Goal: Task Accomplishment & Management: Manage account settings

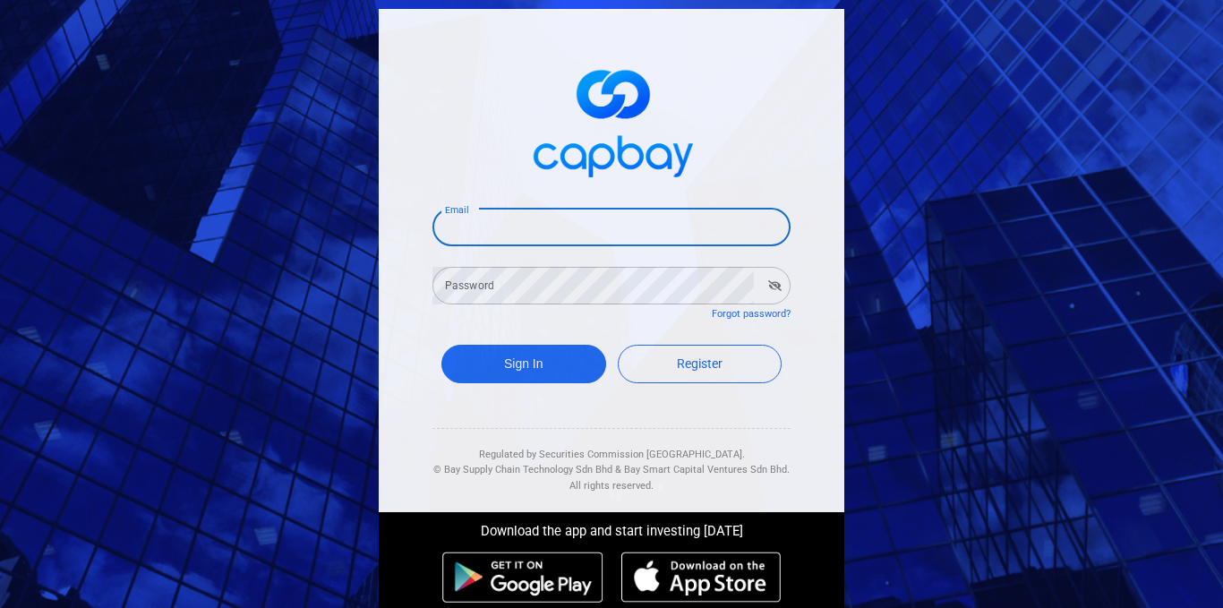
click at [535, 223] on input "Email" at bounding box center [612, 228] width 358 height 38
type input "chanwk698@gmail.com"
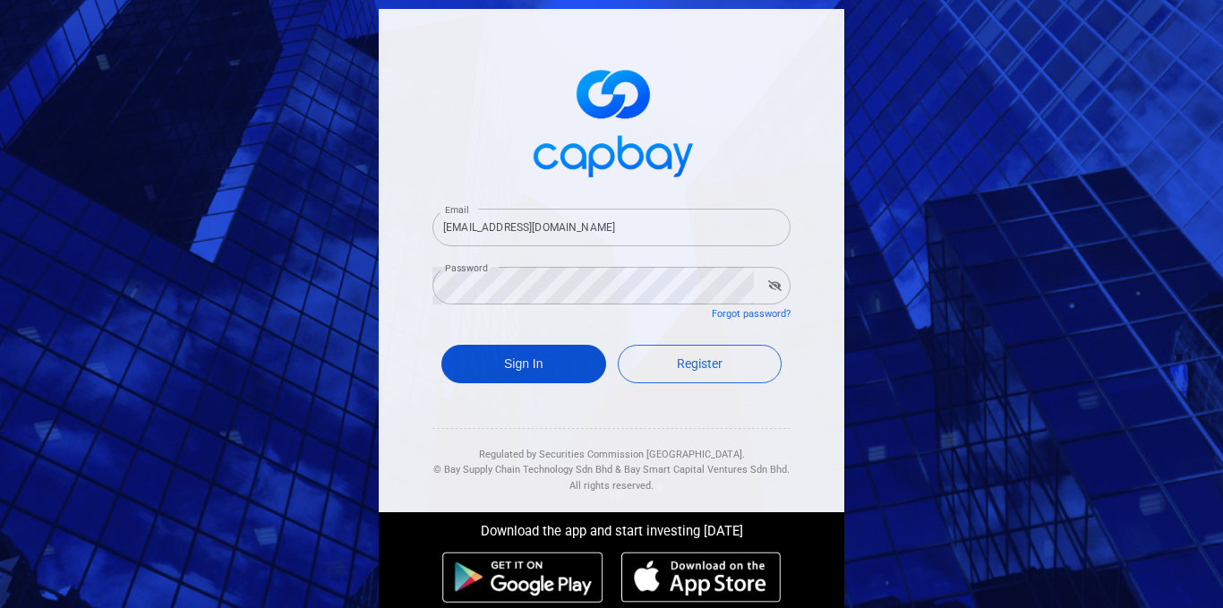
click at [528, 360] on button "Sign In" at bounding box center [524, 364] width 165 height 39
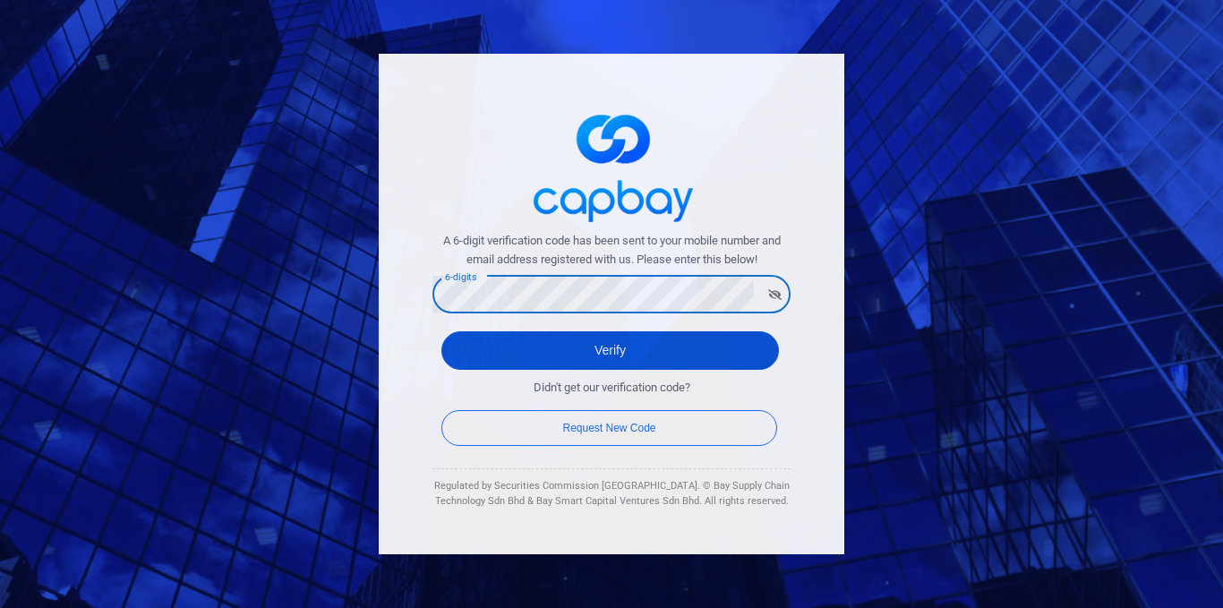
click at [600, 345] on button "Verify" at bounding box center [611, 350] width 338 height 39
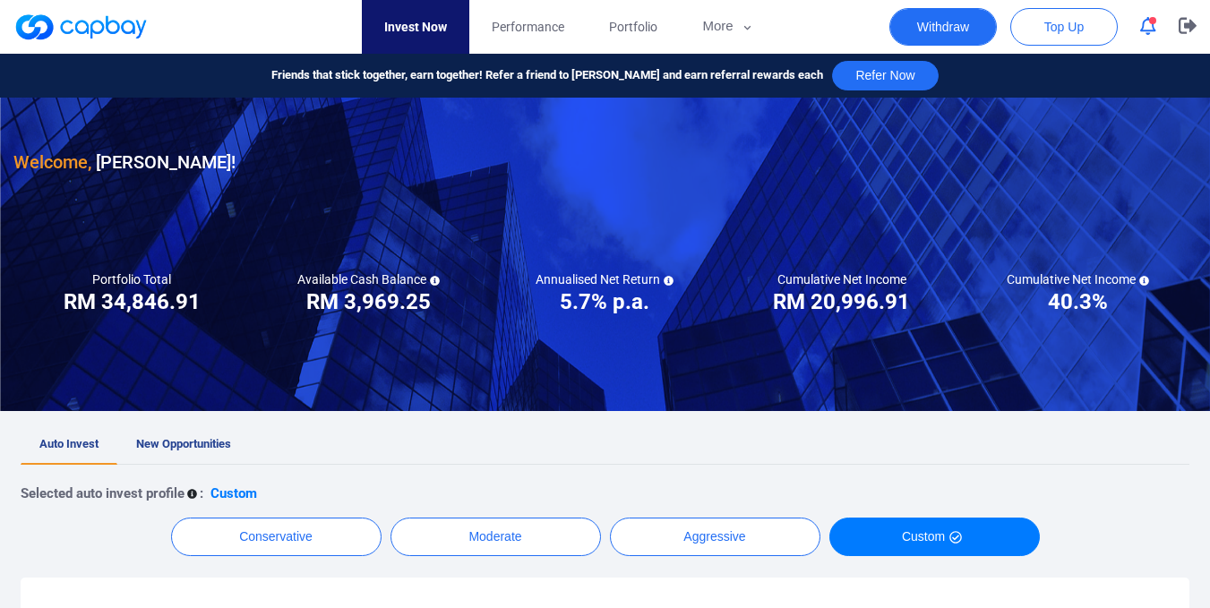
click at [955, 30] on button "Withdraw" at bounding box center [942, 27] width 107 height 38
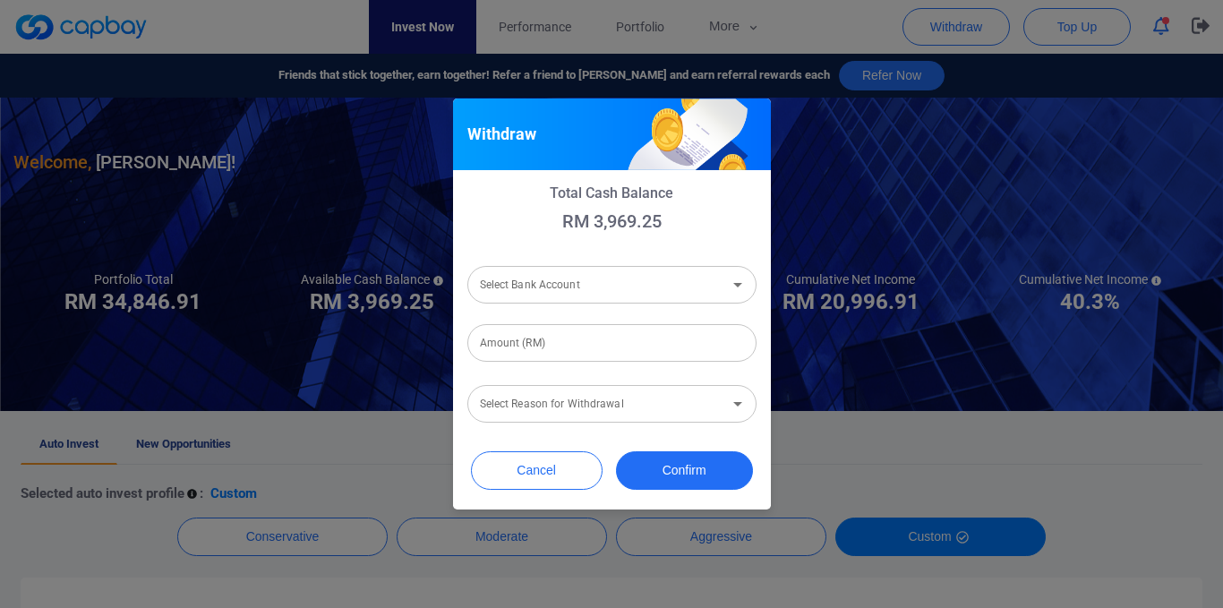
click at [737, 290] on icon "Open" at bounding box center [737, 284] width 21 height 21
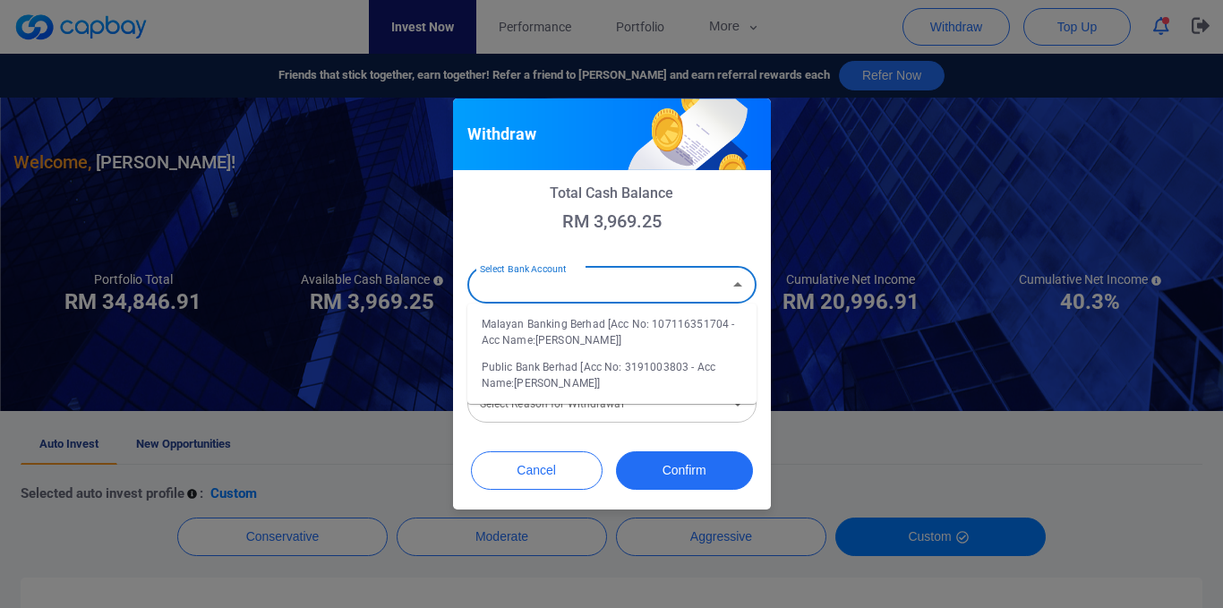
click at [630, 339] on li "Malayan Banking Berhad [Acc No: 107116351704 - Acc Name:Chan Weng Kong]" at bounding box center [611, 332] width 289 height 43
type input "Malayan Banking Berhad [Acc No: 107116351704 - Acc Name:Chan Weng Kong]"
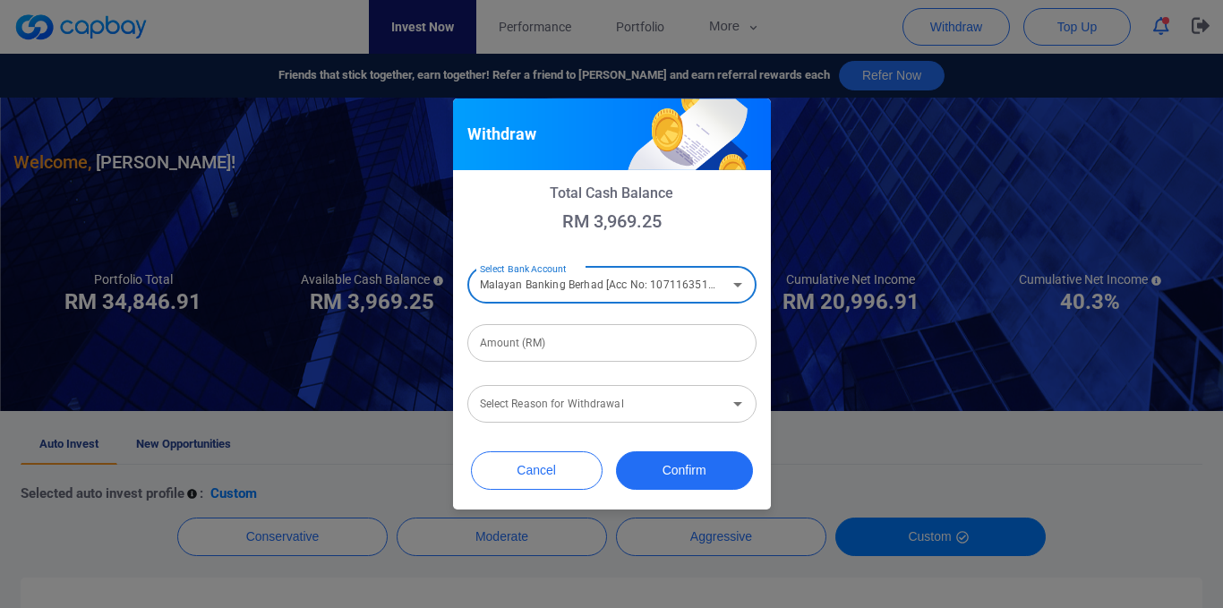
click at [555, 346] on input "Amount (RM)" at bounding box center [611, 343] width 289 height 38
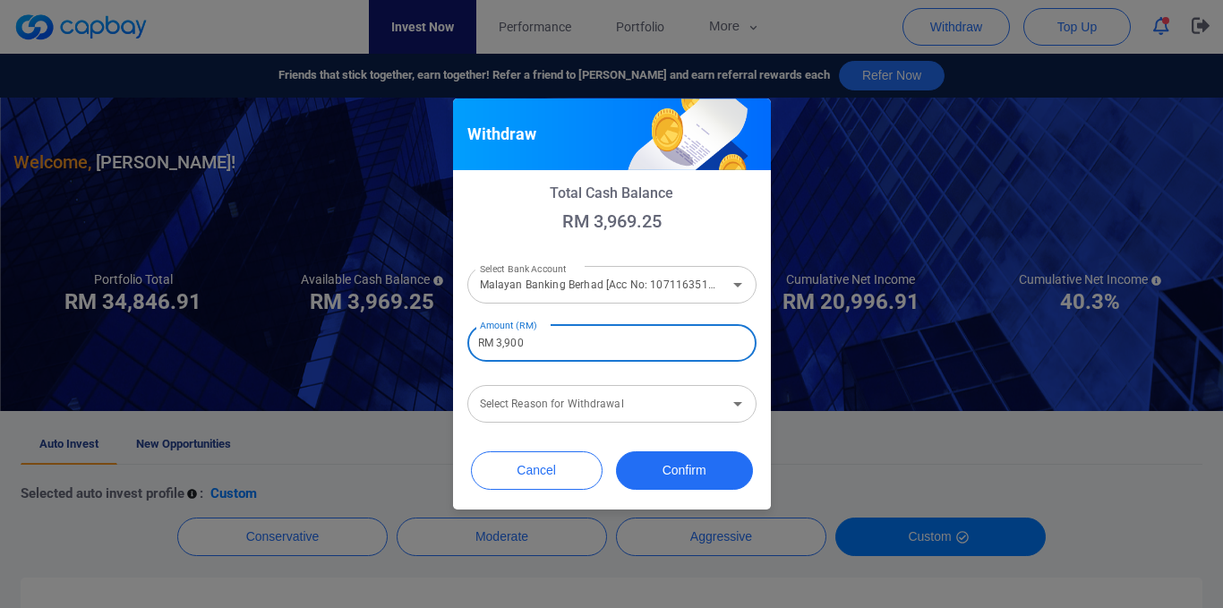
click at [736, 410] on icon "Open" at bounding box center [737, 403] width 21 height 21
type input "RM 3,900"
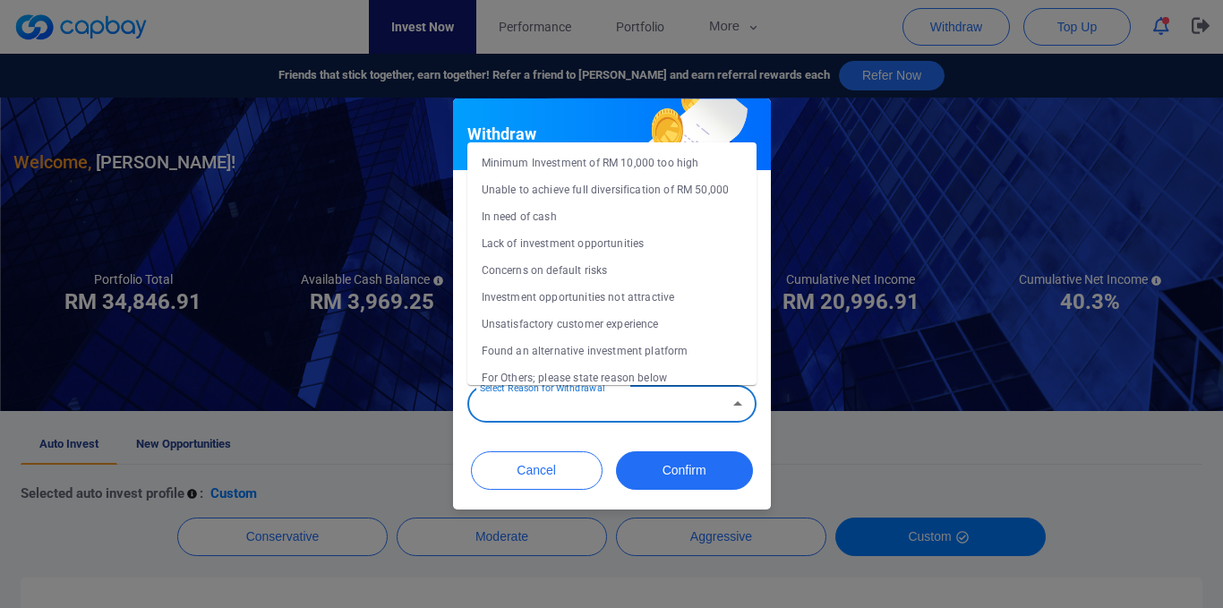
click at [579, 267] on li "Concerns on default risks" at bounding box center [611, 270] width 289 height 27
type input "Concerns on default risks"
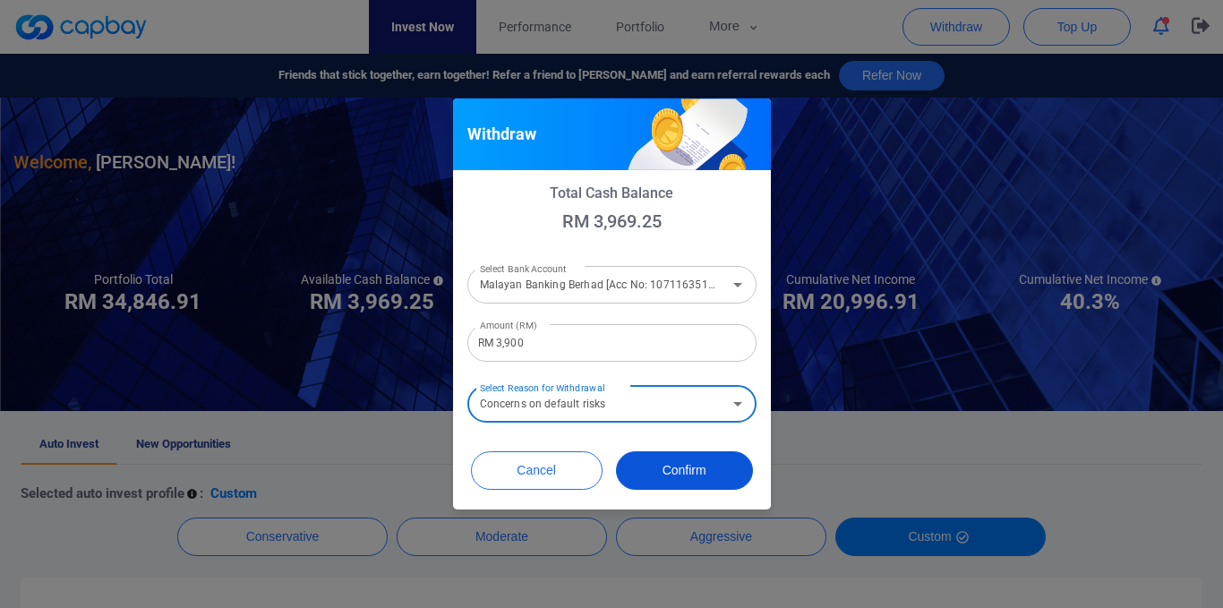
click at [666, 476] on button "Confirm" at bounding box center [684, 470] width 137 height 39
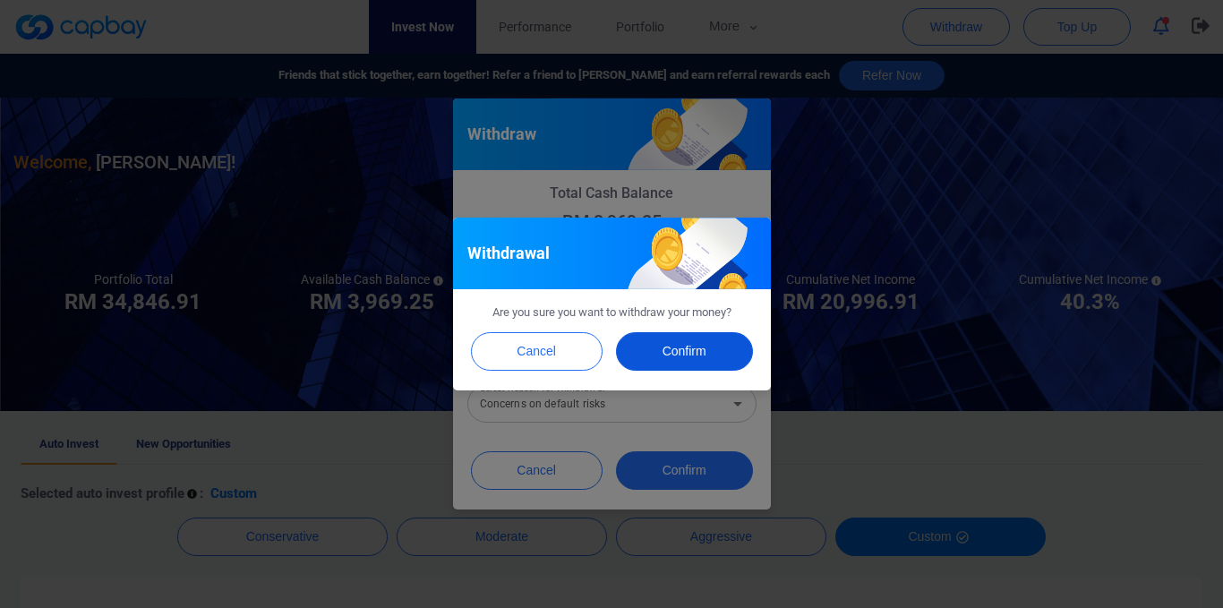
click at [682, 357] on button "Confirm" at bounding box center [684, 351] width 137 height 39
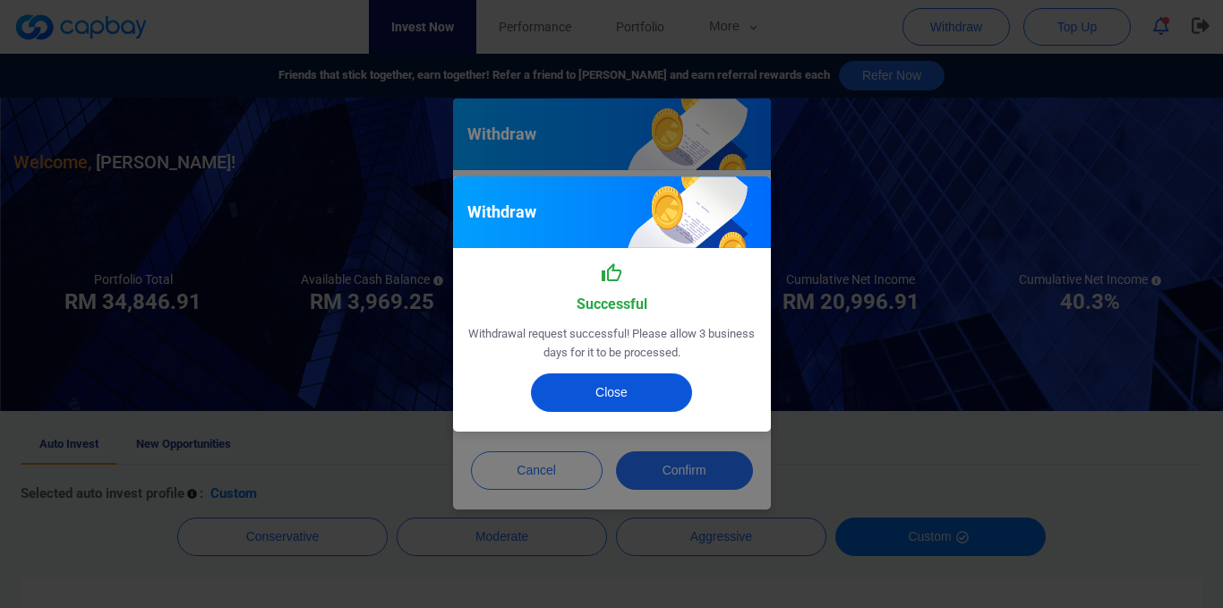
click at [628, 398] on button "Close" at bounding box center [611, 392] width 161 height 39
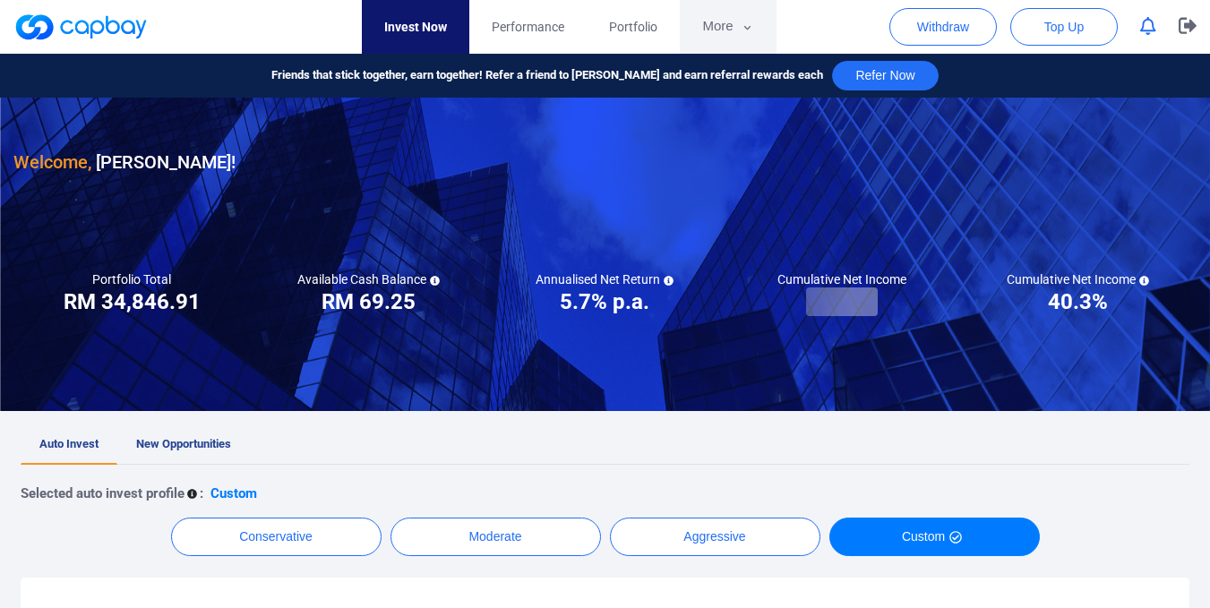
click at [733, 30] on button "More" at bounding box center [728, 27] width 96 height 54
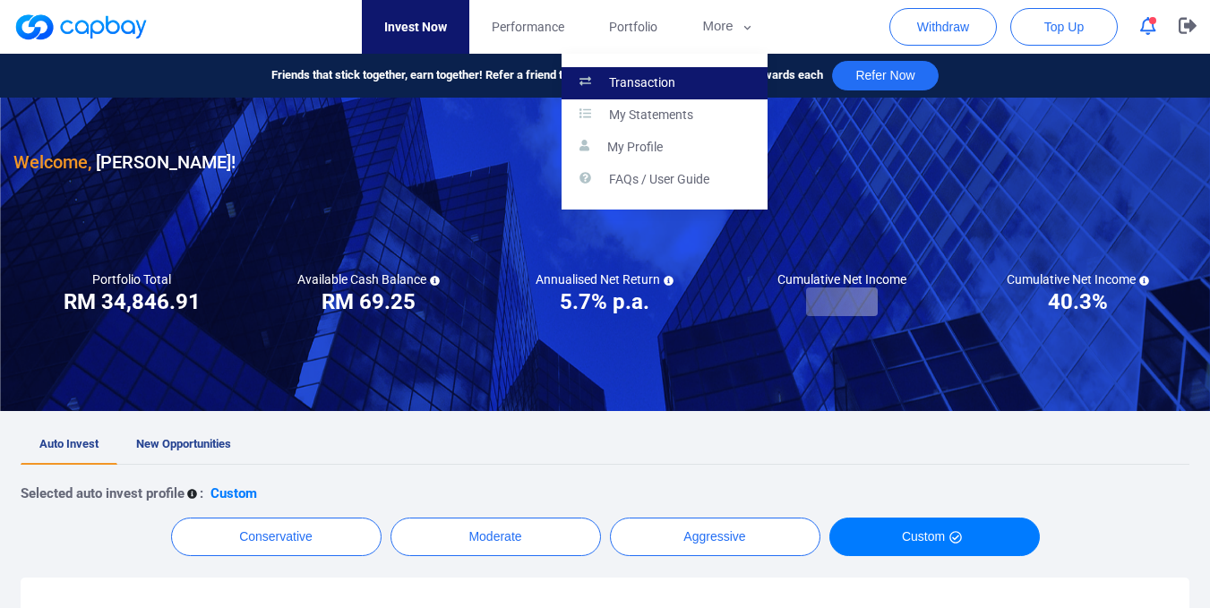
click at [699, 78] on link "Transaction" at bounding box center [665, 83] width 206 height 32
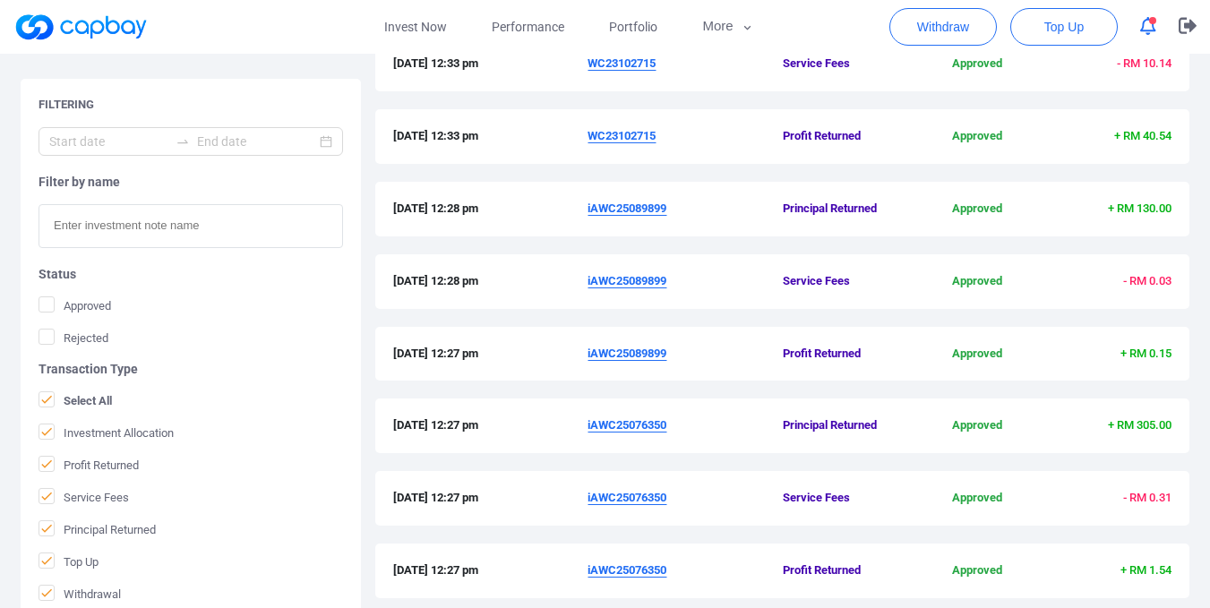
scroll to position [660, 0]
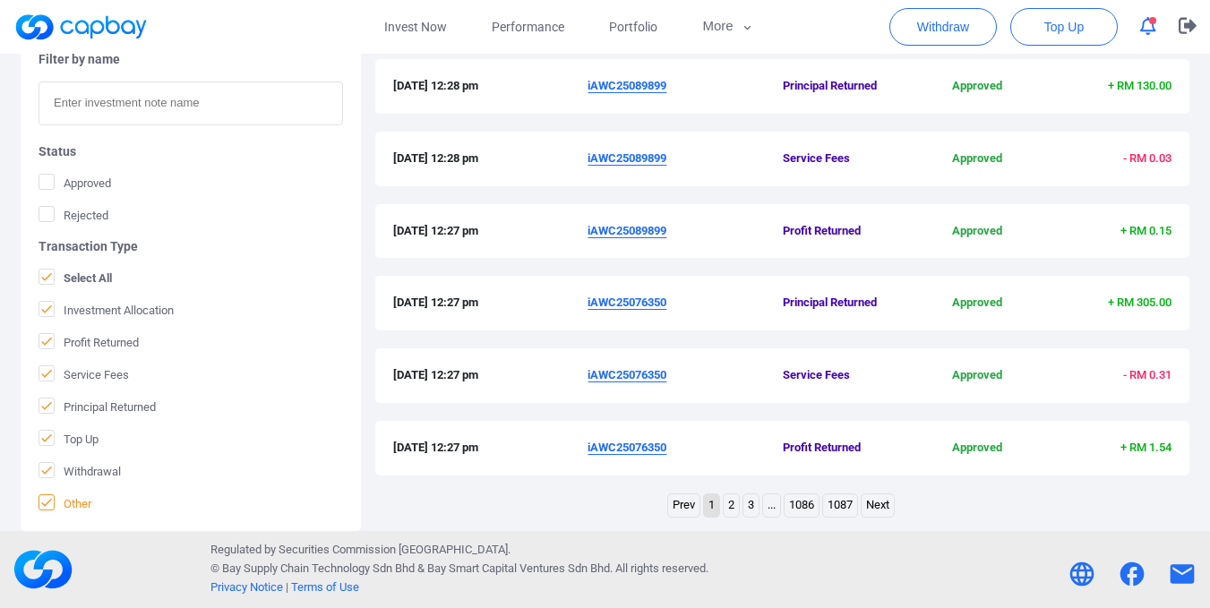
click at [47, 499] on icon at bounding box center [46, 502] width 14 height 14
click at [0, 0] on input "Other" at bounding box center [0, 0] width 0 height 0
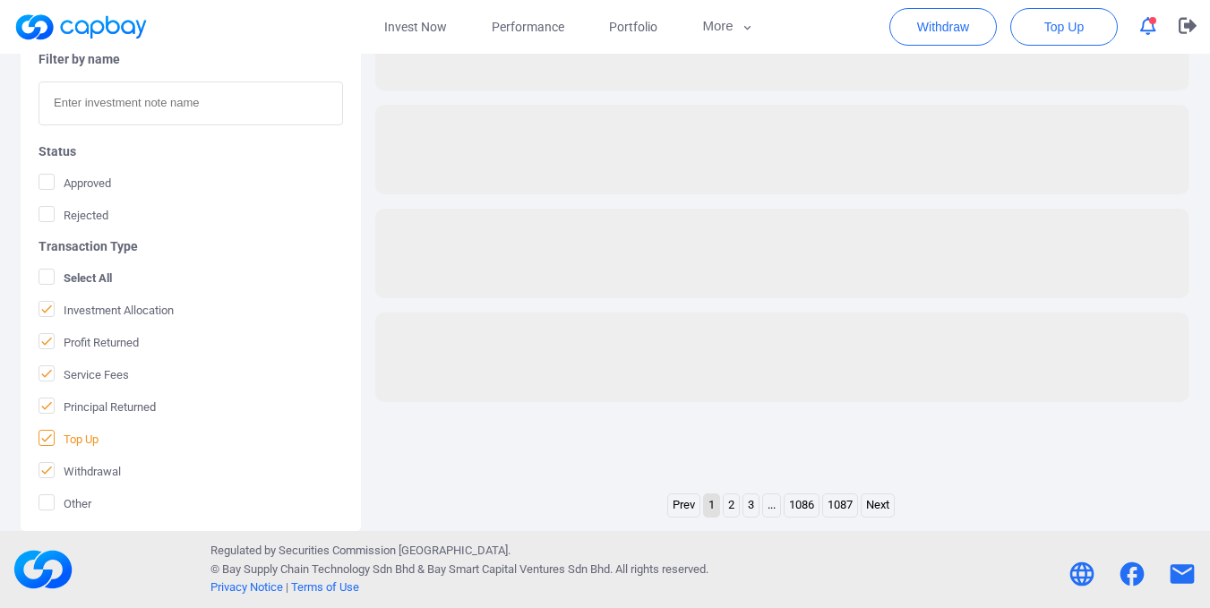
scroll to position [429, 0]
click at [46, 436] on icon at bounding box center [46, 438] width 14 height 14
click at [0, 0] on input "Top Up" at bounding box center [0, 0] width 0 height 0
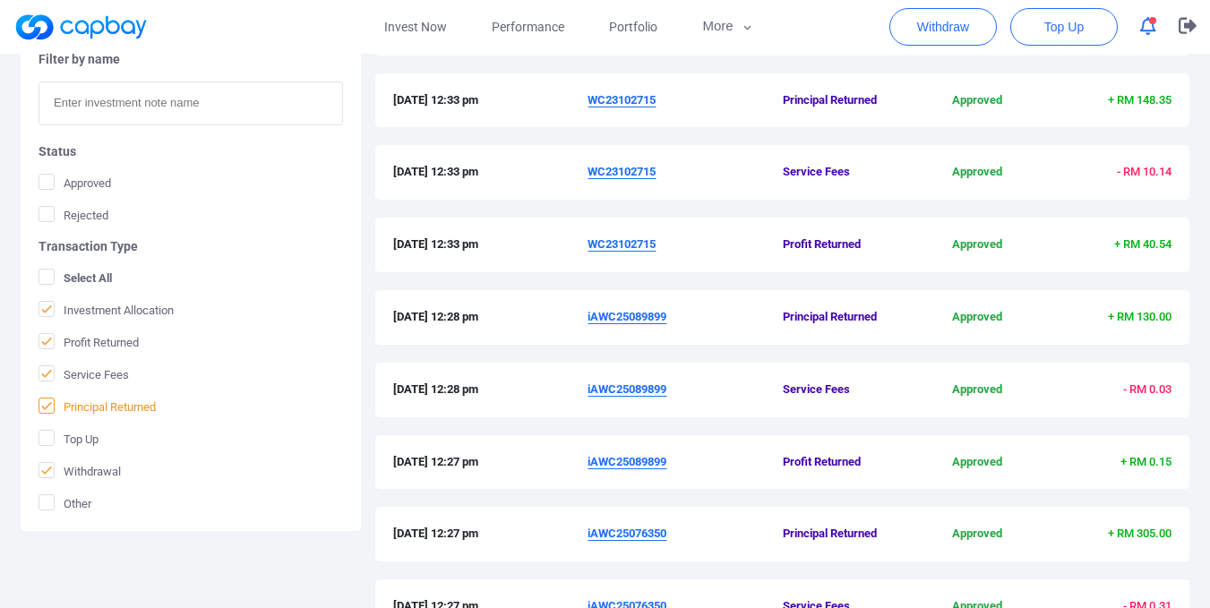
click at [47, 402] on icon at bounding box center [46, 406] width 14 height 14
click at [0, 0] on input "Principal Returned" at bounding box center [0, 0] width 0 height 0
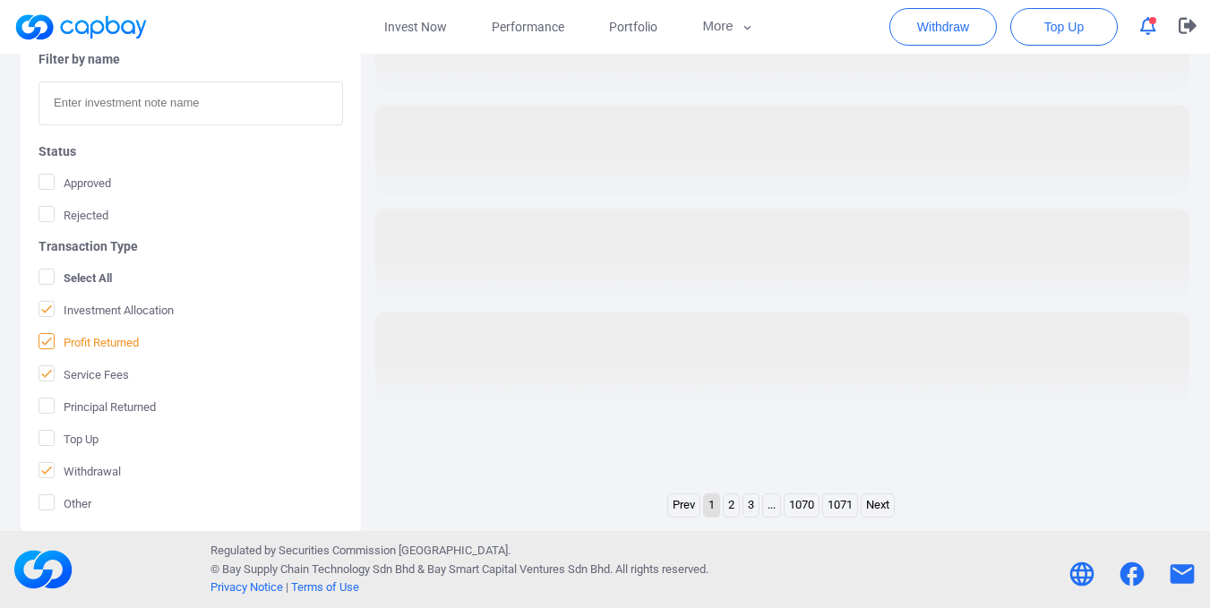
drag, startPoint x: 49, startPoint y: 379, endPoint x: 51, endPoint y: 348, distance: 30.5
click at [49, 377] on icon at bounding box center [46, 373] width 14 height 14
click at [0, 0] on input "Service Fees" at bounding box center [0, 0] width 0 height 0
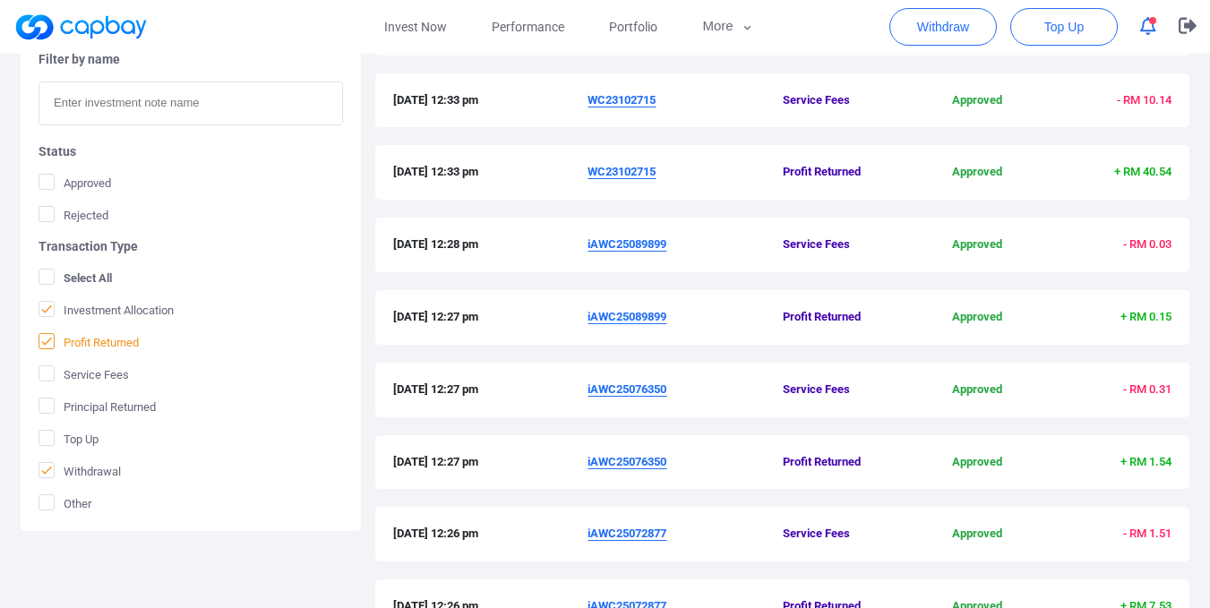
click at [51, 344] on icon at bounding box center [46, 341] width 14 height 14
click at [0, 0] on input "Profit Returned" at bounding box center [0, 0] width 0 height 0
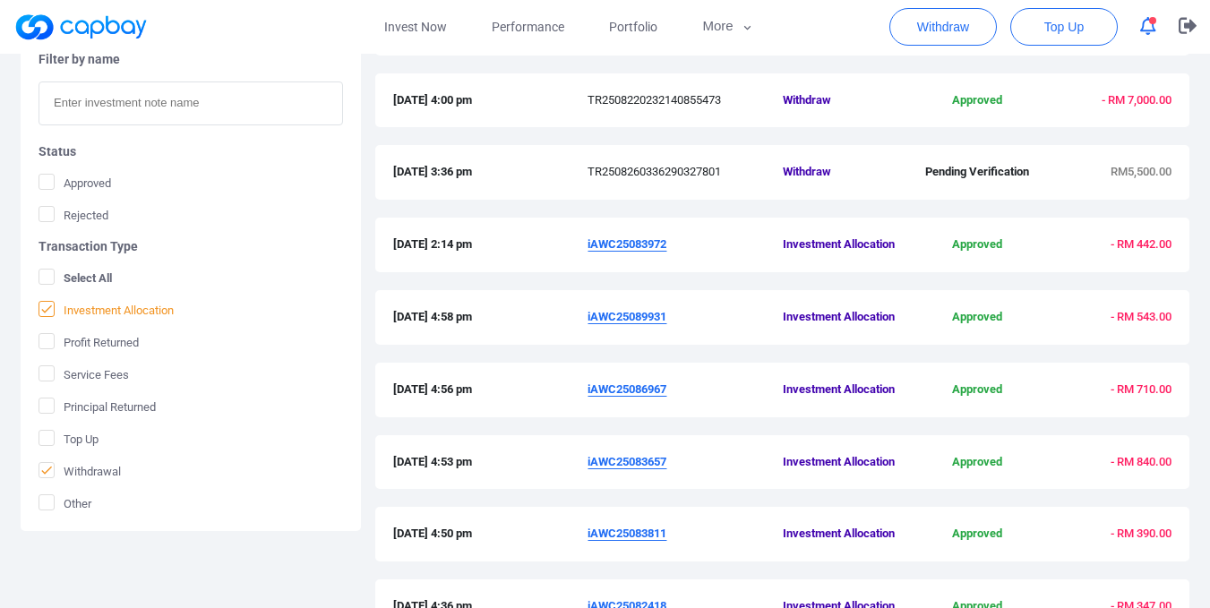
click at [48, 306] on icon at bounding box center [46, 309] width 14 height 14
click at [0, 0] on input "Investment Allocation" at bounding box center [0, 0] width 0 height 0
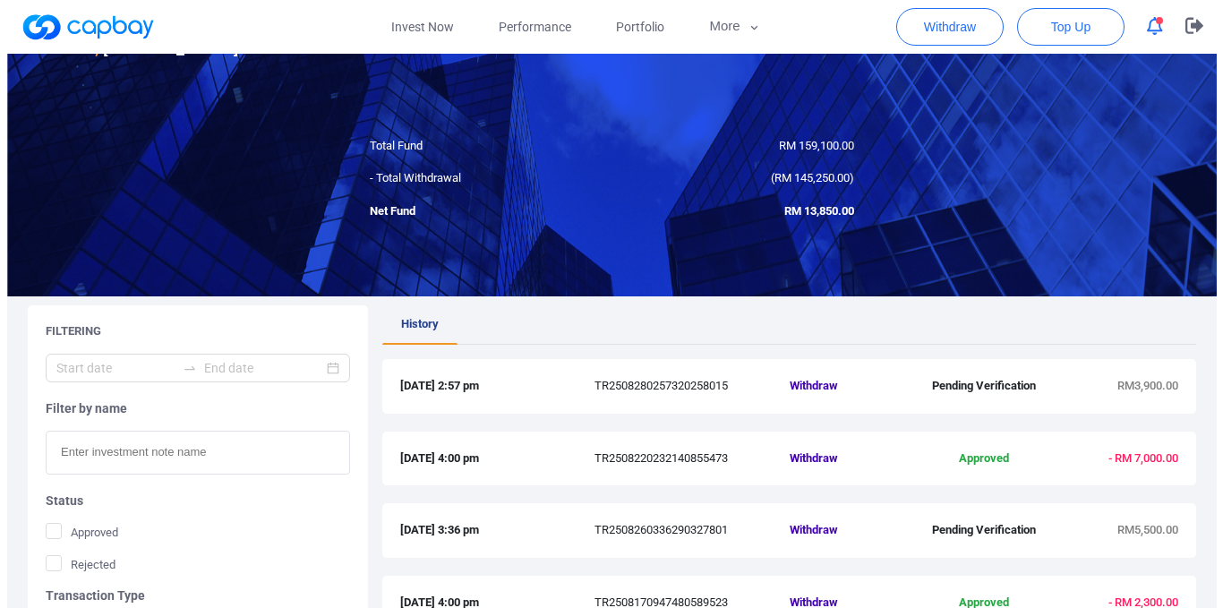
scroll to position [0, 0]
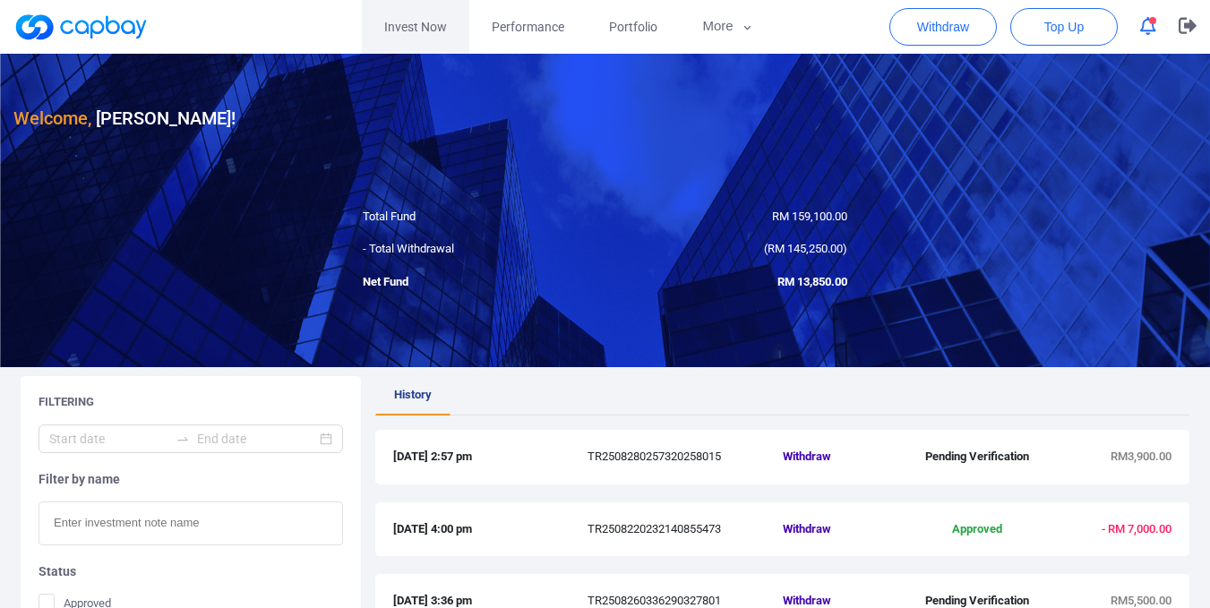
click at [410, 25] on link "Invest Now" at bounding box center [415, 27] width 107 height 54
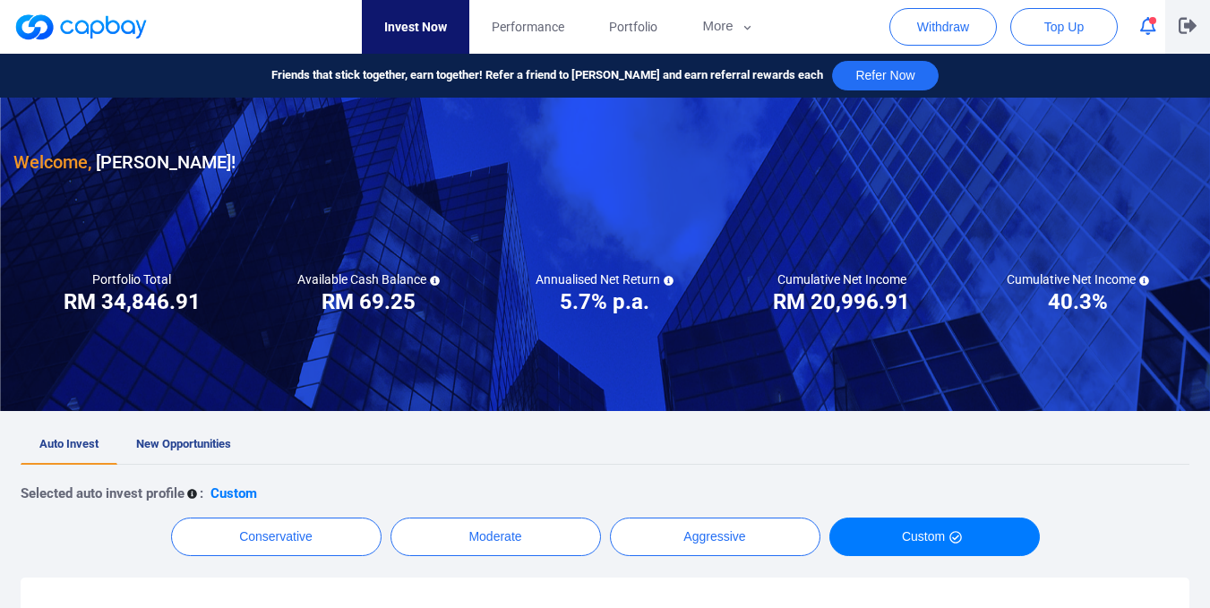
click at [1198, 23] on button "button" at bounding box center [1187, 27] width 45 height 54
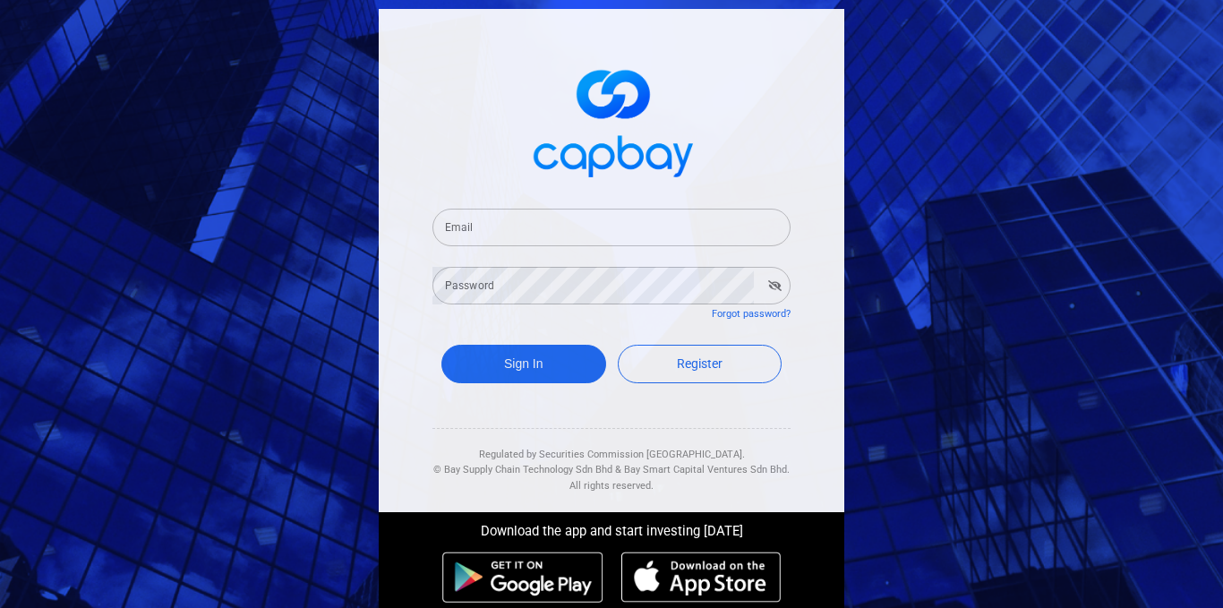
click at [533, 231] on input "Email" at bounding box center [612, 228] width 358 height 38
type input "chanwk698@gmail.com"
click at [510, 372] on button "Sign In" at bounding box center [524, 364] width 165 height 39
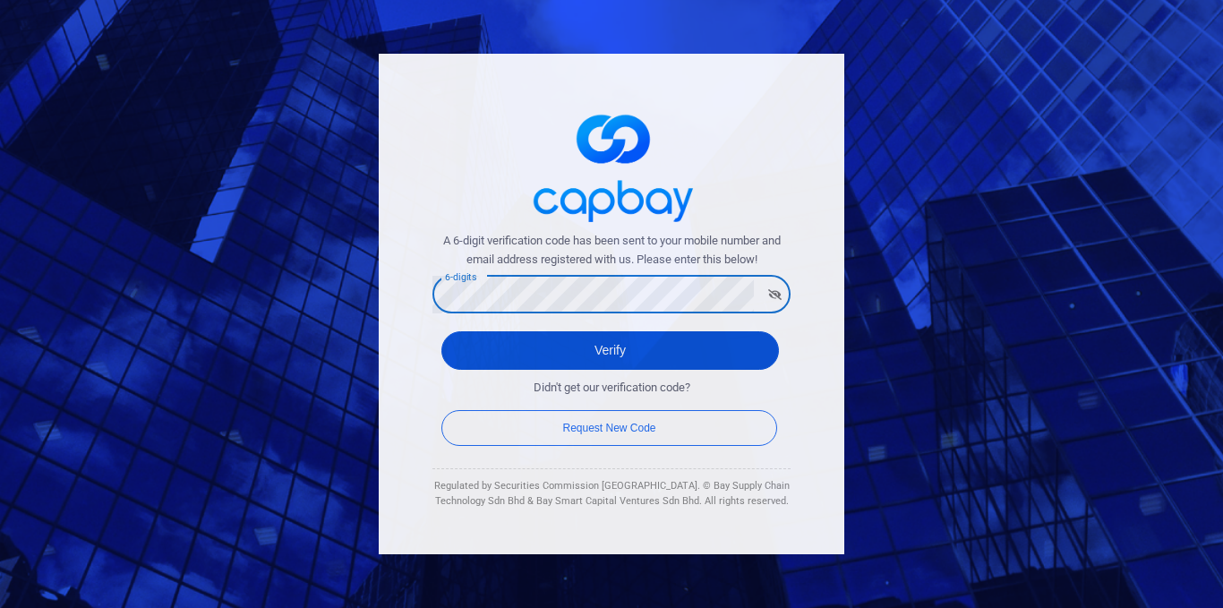
click at [574, 354] on button "Verify" at bounding box center [611, 350] width 338 height 39
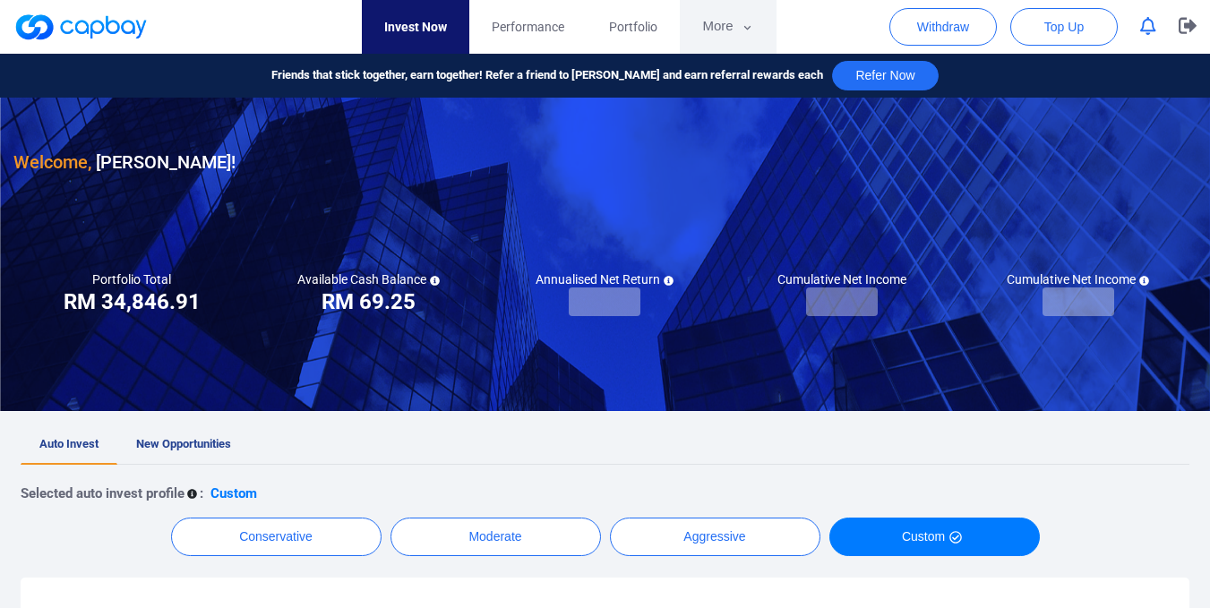
click at [715, 28] on button "More" at bounding box center [728, 27] width 96 height 54
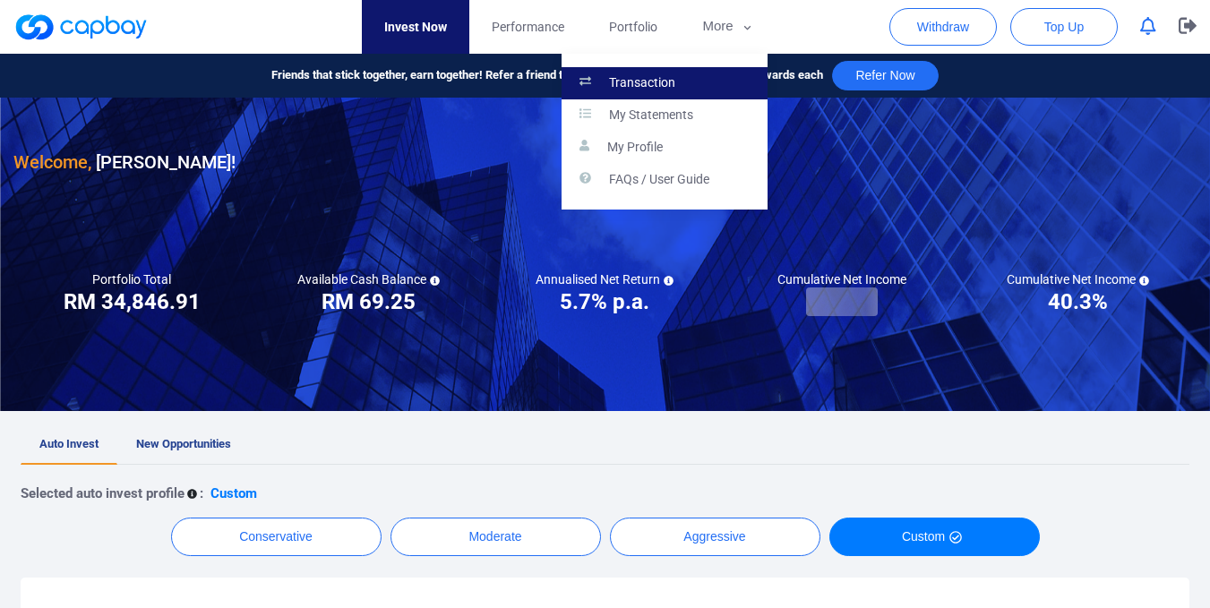
click at [682, 79] on link "Transaction" at bounding box center [665, 83] width 206 height 32
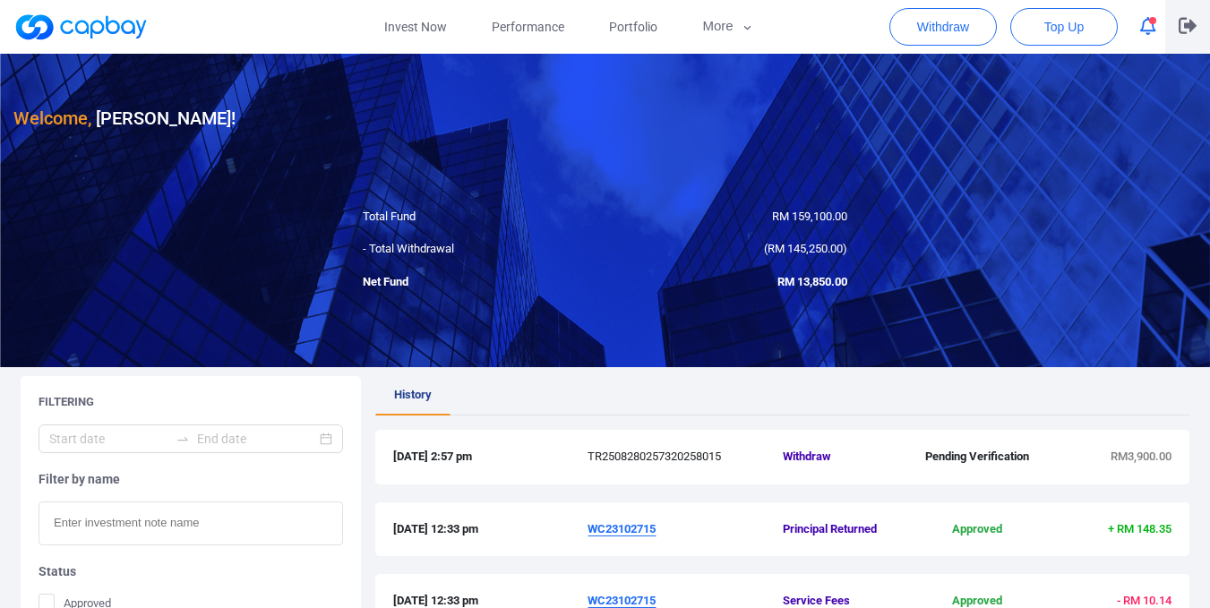
click at [1189, 26] on icon "button" at bounding box center [1188, 26] width 18 height 16
